Goal: Transaction & Acquisition: Purchase product/service

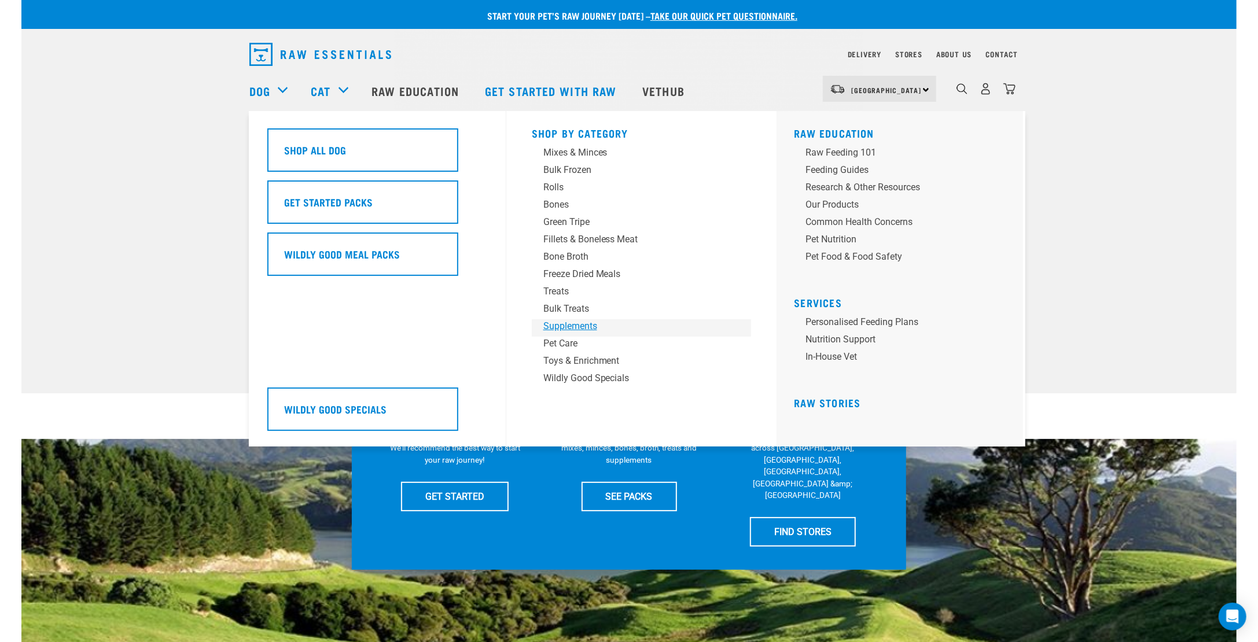
click at [632, 328] on div "Supplements" at bounding box center [633, 326] width 181 height 14
click at [572, 325] on div "Supplements" at bounding box center [633, 326] width 181 height 14
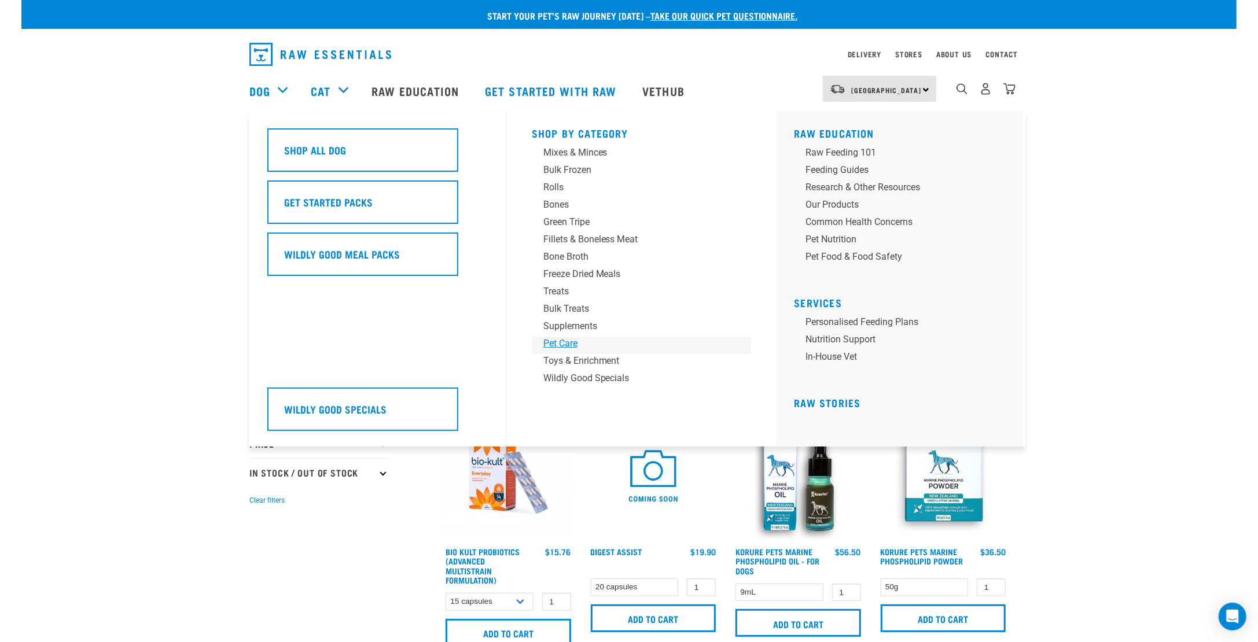
click at [561, 337] on div "Pet Care" at bounding box center [633, 344] width 181 height 14
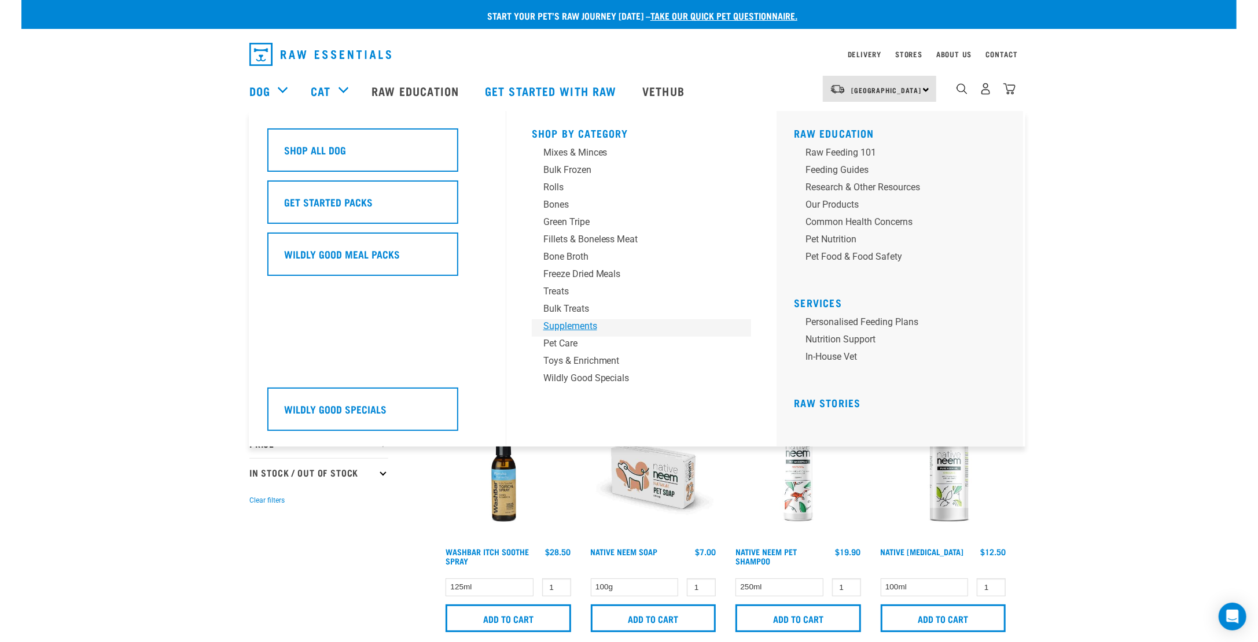
click at [568, 332] on div "Supplements" at bounding box center [633, 326] width 181 height 14
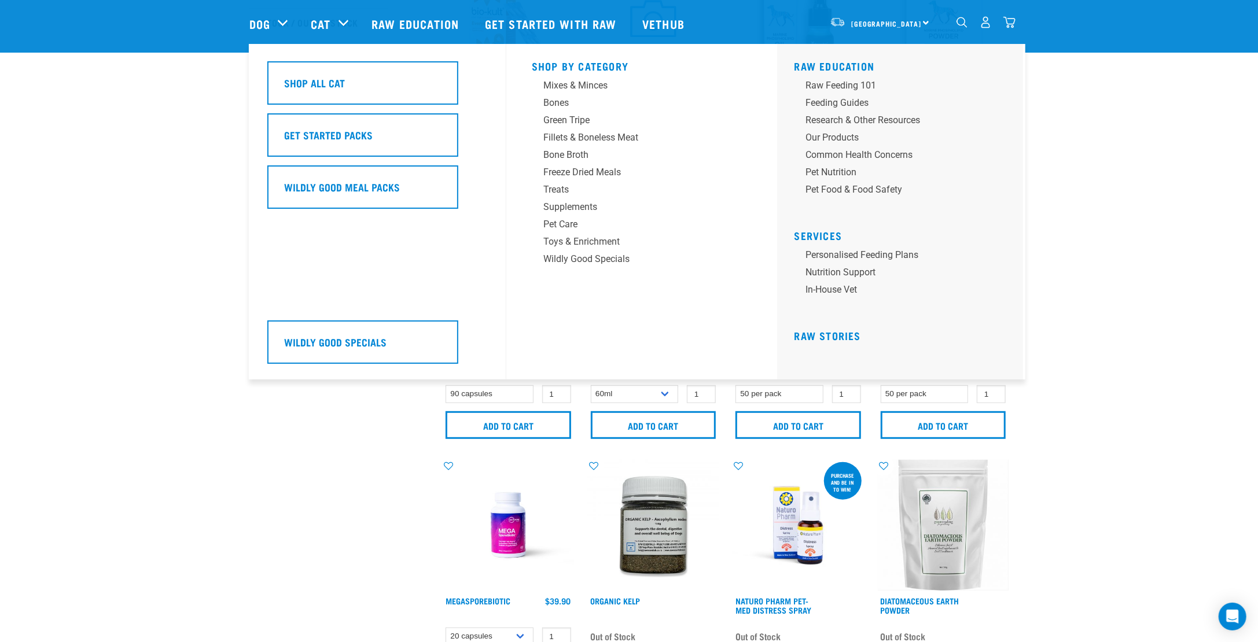
scroll to position [289, 0]
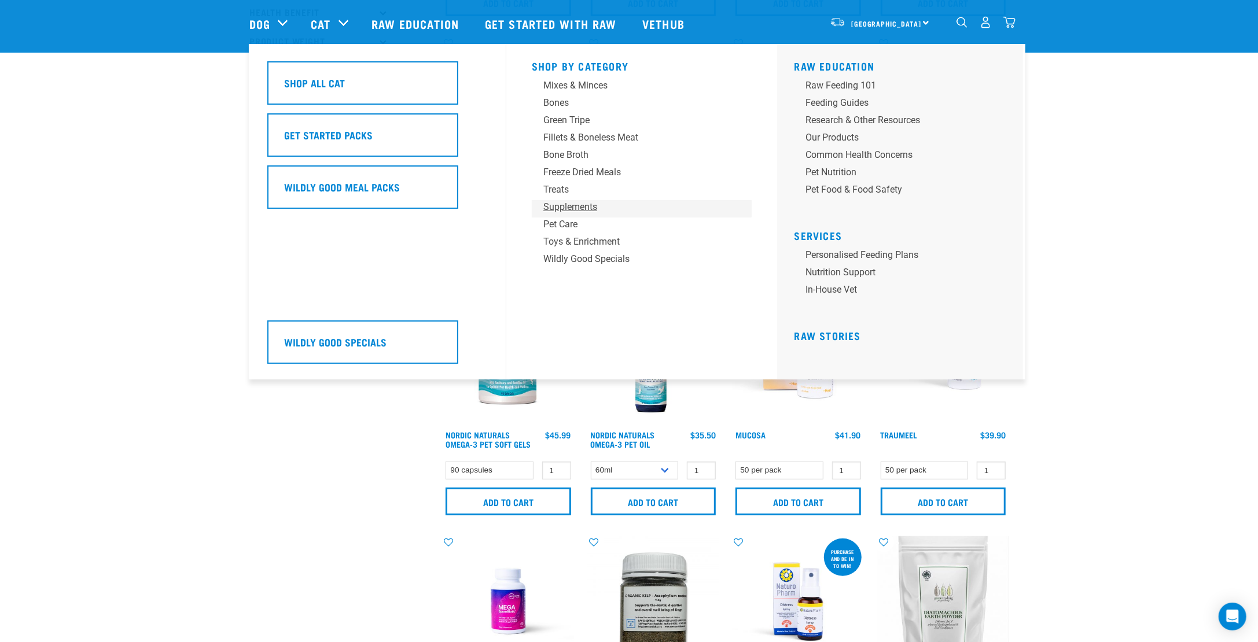
click at [561, 208] on div "Supplements" at bounding box center [633, 207] width 181 height 14
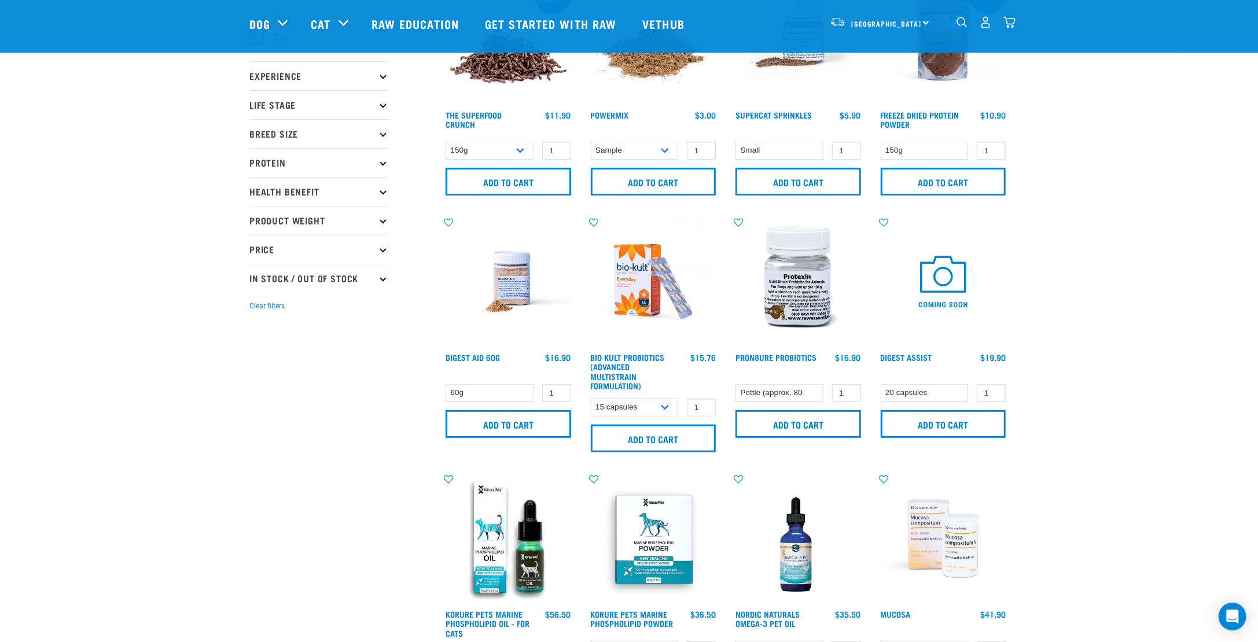
scroll to position [173, 0]
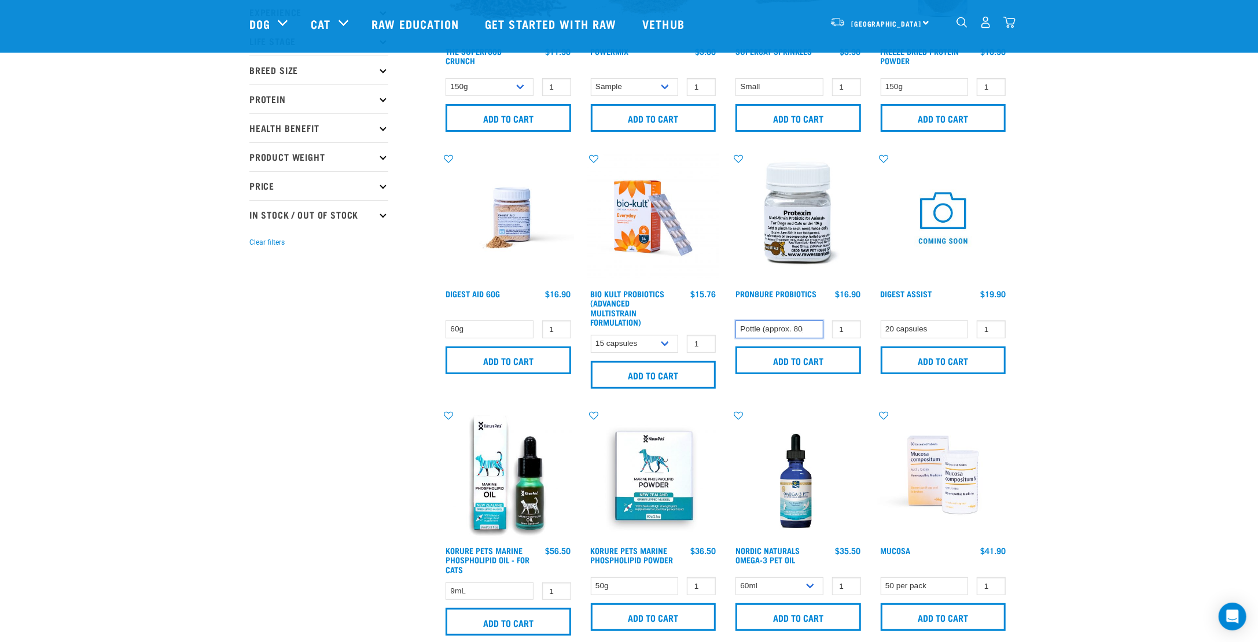
click at [799, 322] on select "Pottle (approx. 80g)" at bounding box center [779, 330] width 88 height 18
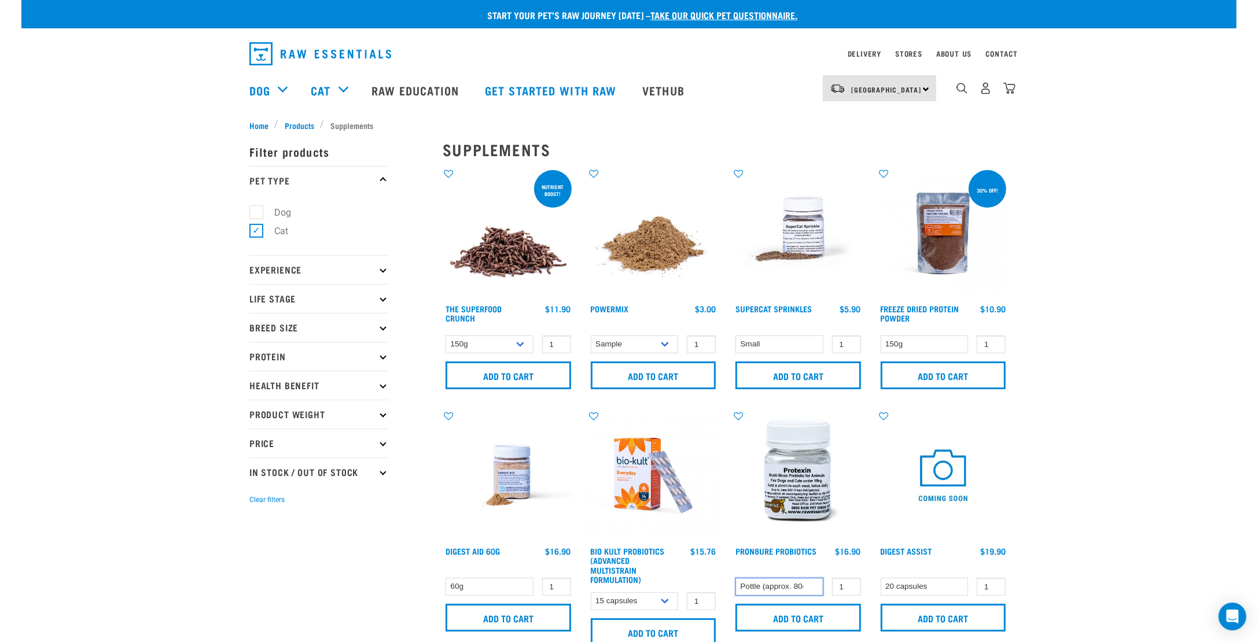
scroll to position [0, 0]
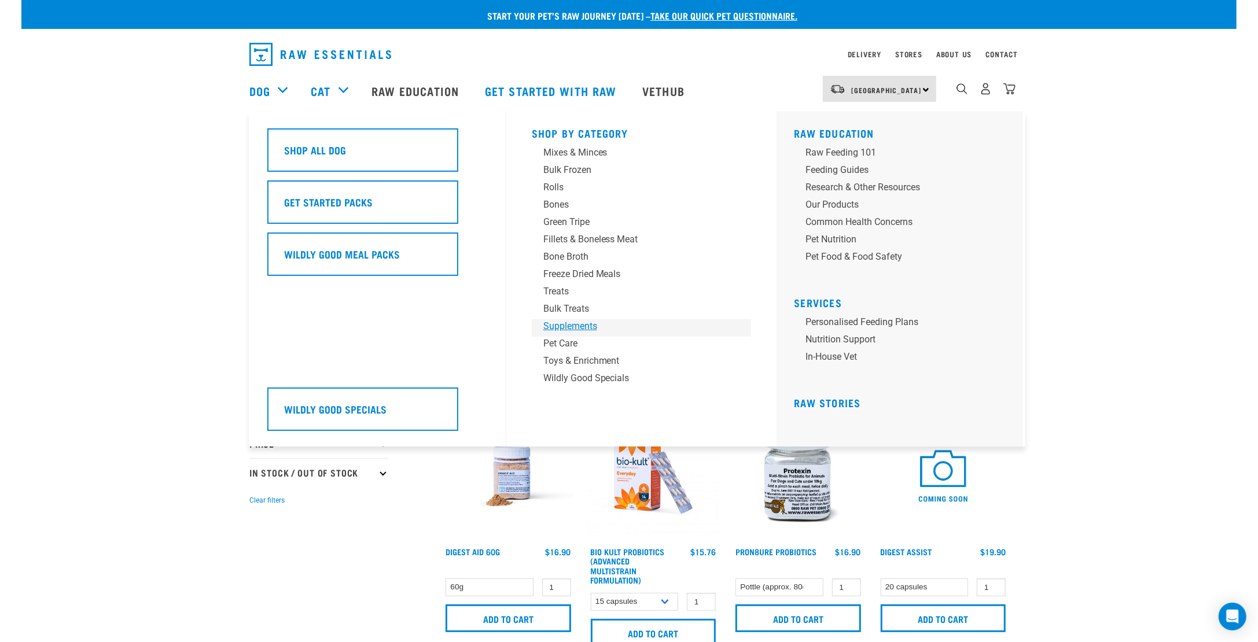
click at [562, 319] on div "Supplements" at bounding box center [633, 326] width 181 height 14
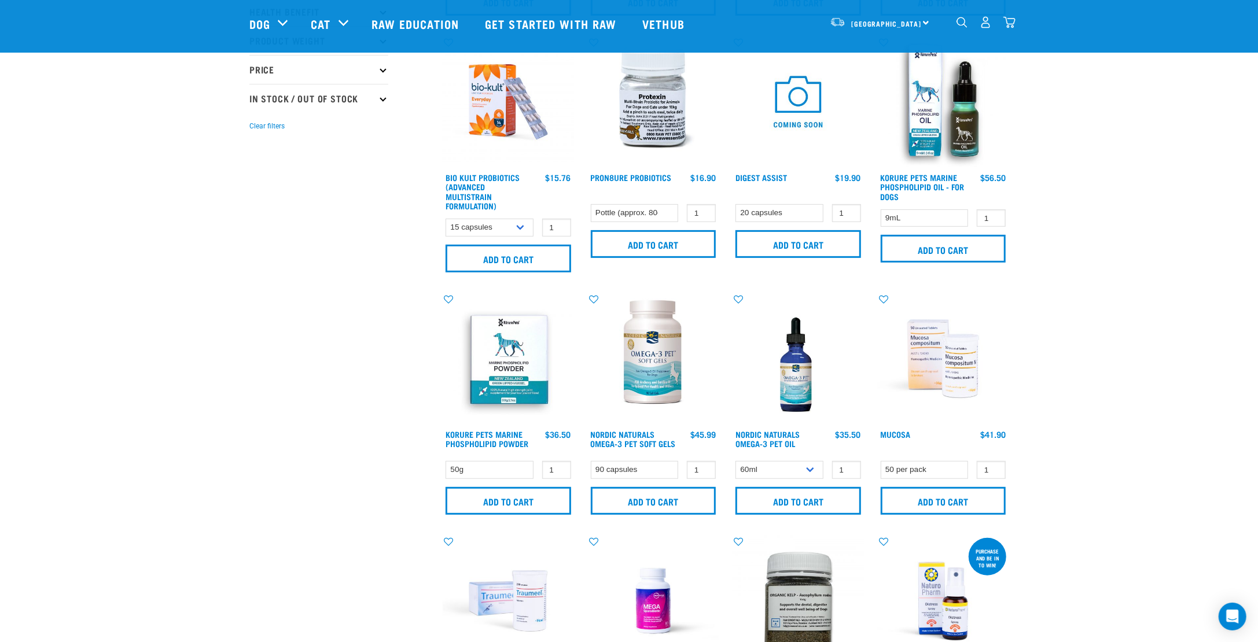
scroll to position [289, 0]
click at [660, 209] on select "Pottle (approx. 80g)" at bounding box center [635, 214] width 88 height 18
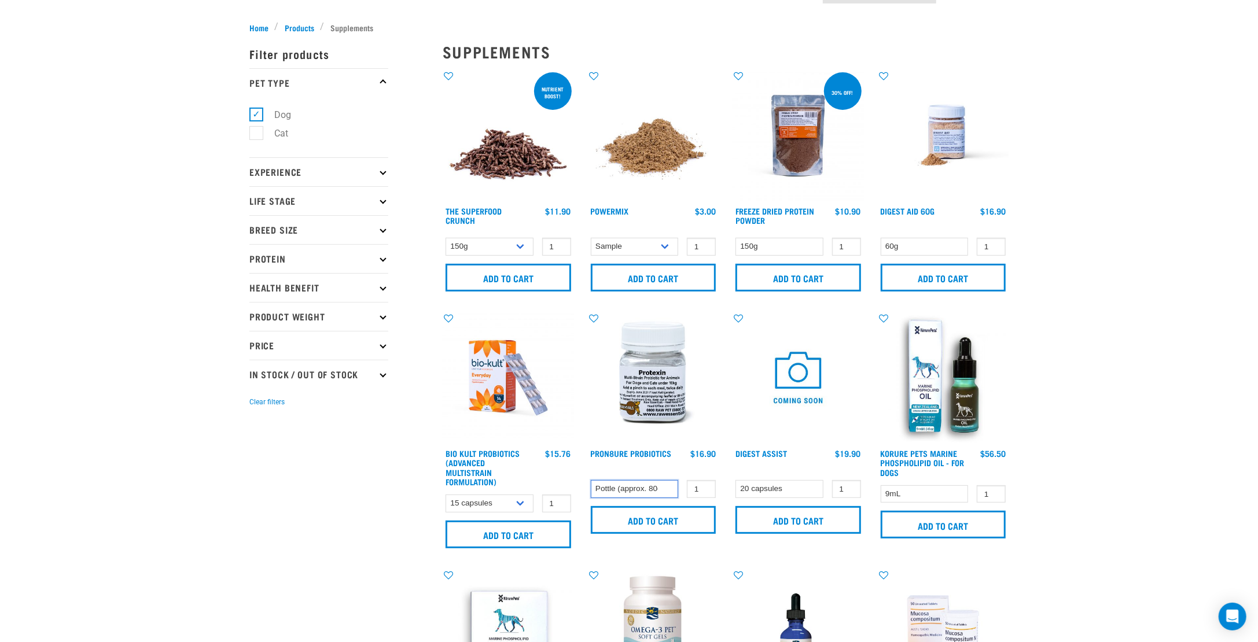
scroll to position [0, 0]
